Goal: Transaction & Acquisition: Download file/media

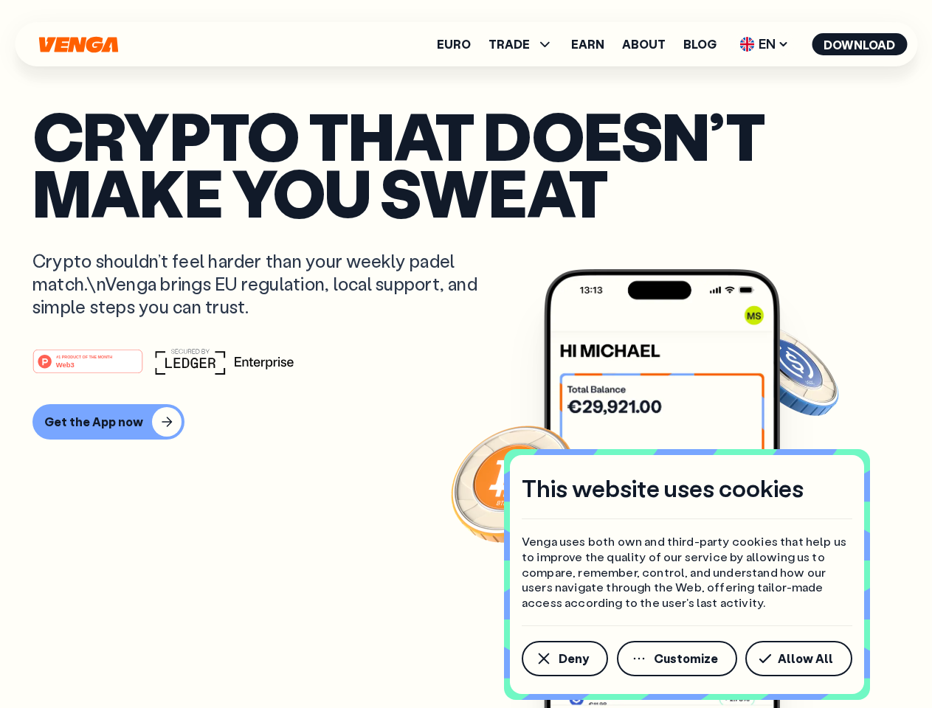
click at [466, 354] on div "#1 PRODUCT OF THE MONTH Web3" at bounding box center [465, 361] width 867 height 27
click at [564, 659] on span "Deny" at bounding box center [574, 659] width 30 height 12
click at [678, 659] on img at bounding box center [662, 516] width 236 height 494
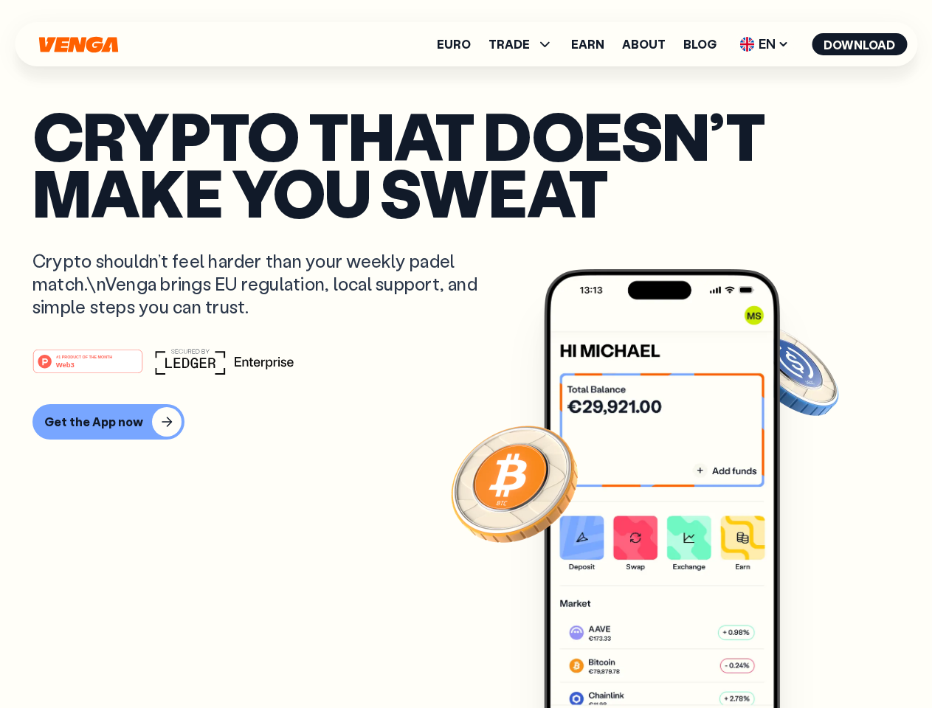
click at [801, 659] on article "Crypto that doesn’t make you sweat Crypto shouldn’t feel harder than your weekl…" at bounding box center [465, 383] width 867 height 553
click at [525, 44] on span "TRADE" at bounding box center [508, 44] width 41 height 12
click at [764, 44] on span "EN" at bounding box center [764, 44] width 60 height 24
click at [860, 44] on button "Download" at bounding box center [859, 44] width 95 height 22
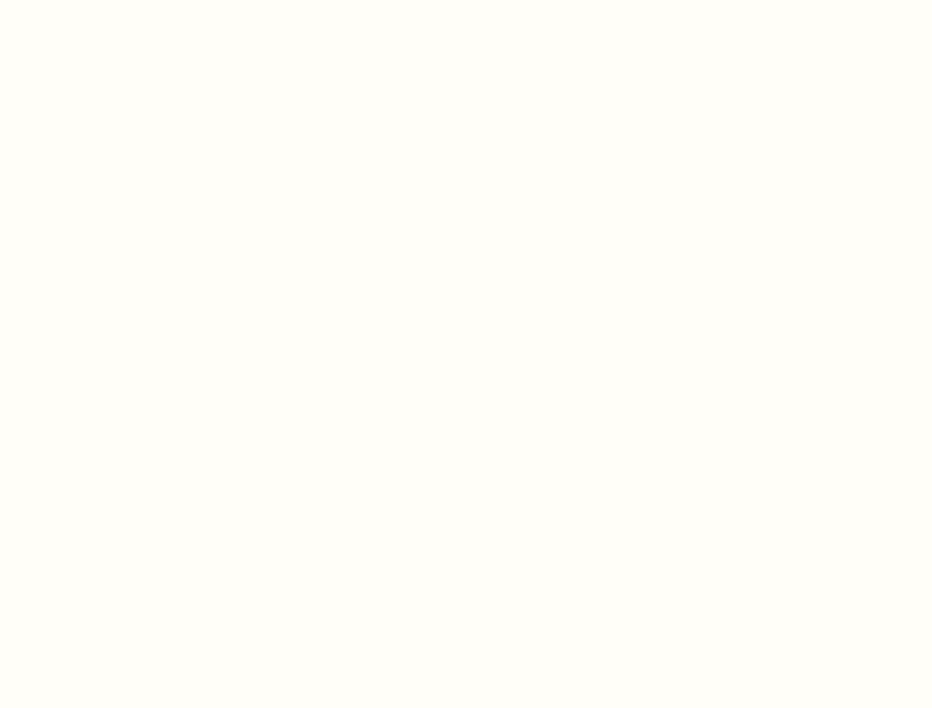
click at [106, 0] on html "This website uses cookies Venga uses both own and third-party cookies that help…" at bounding box center [466, 0] width 932 height 0
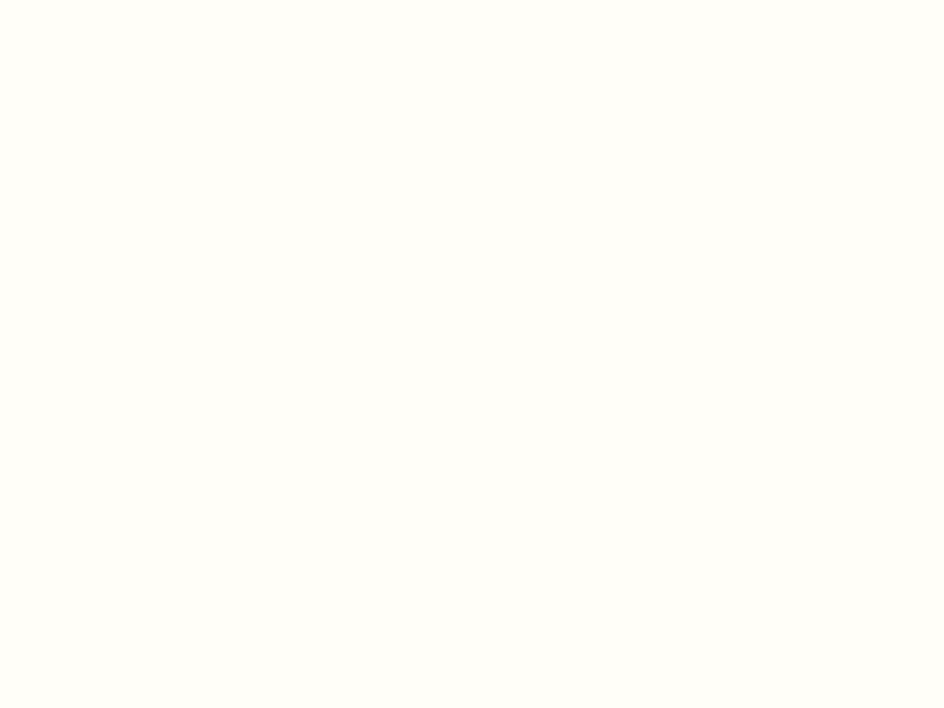
click at [90, 0] on html "This website uses cookies Venga uses both own and third-party cookies that help…" at bounding box center [472, 0] width 944 height 0
